Goal: Task Accomplishment & Management: Manage account settings

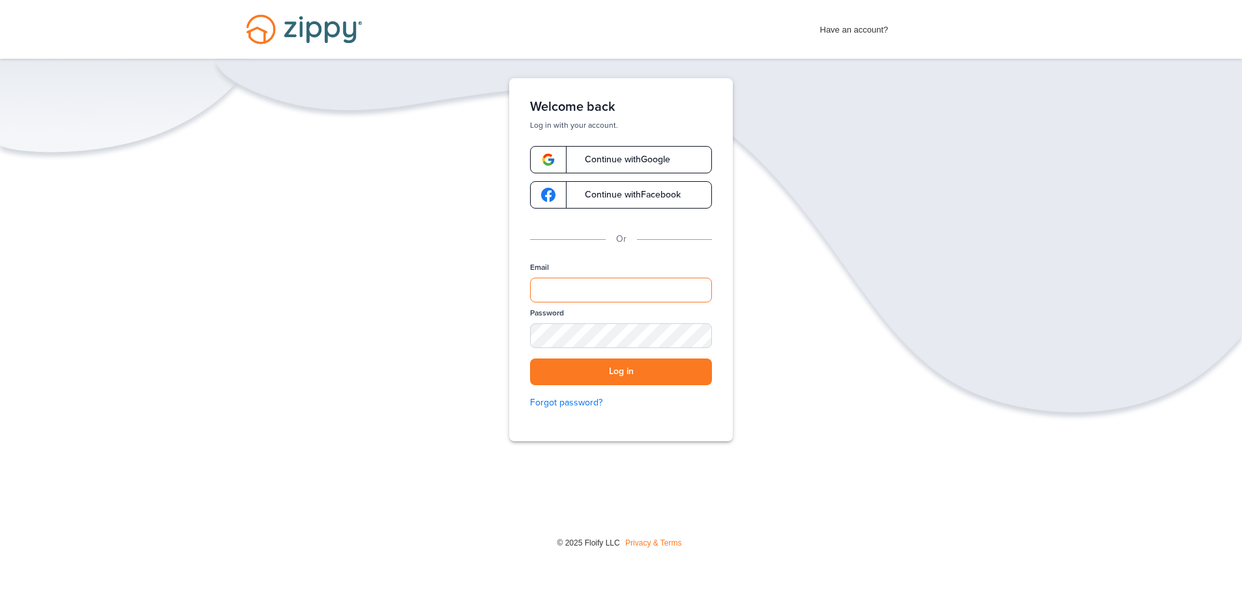
type input "*"
click at [636, 159] on span "Continue with Google" at bounding box center [621, 159] width 98 height 9
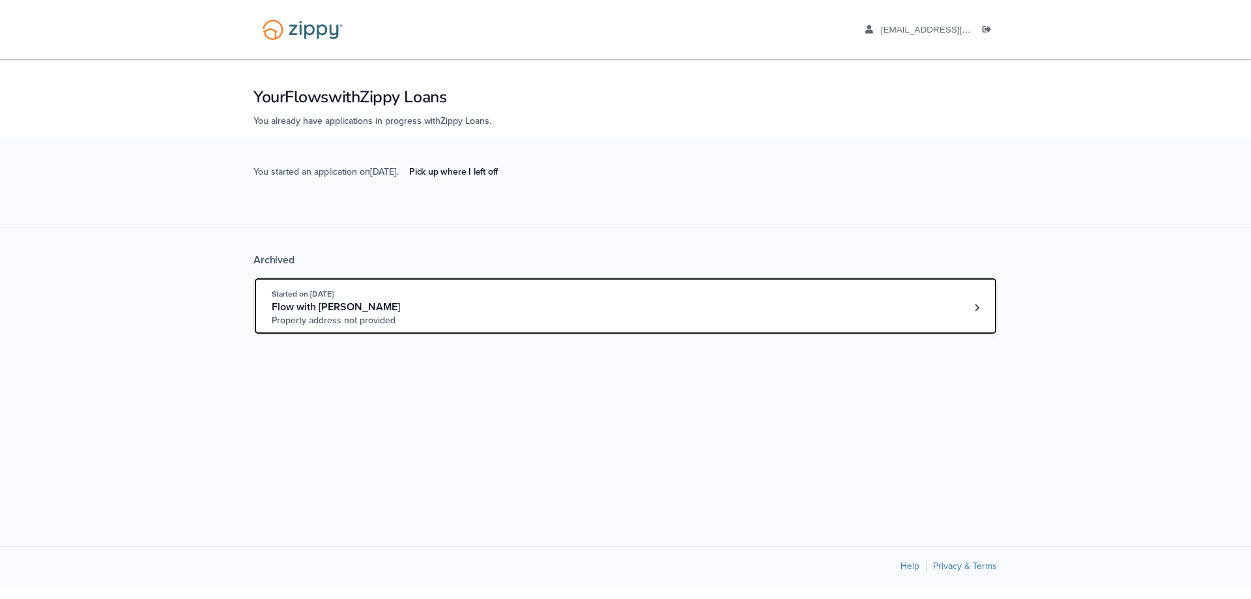
click at [439, 312] on div "Flow with [PERSON_NAME]" at bounding box center [371, 307] width 199 height 14
